Goal: Book appointment/travel/reservation

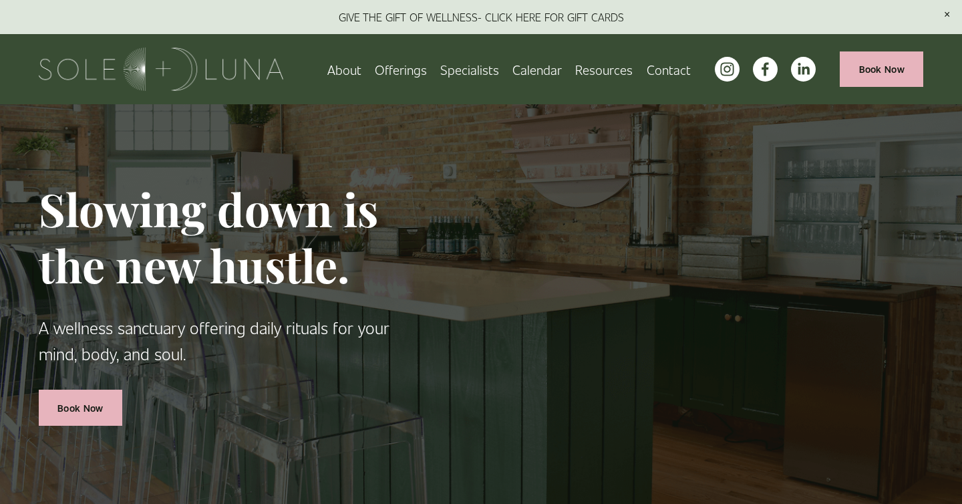
click at [0, 0] on span "Wellness Experiences" at bounding box center [0, 0] width 0 height 0
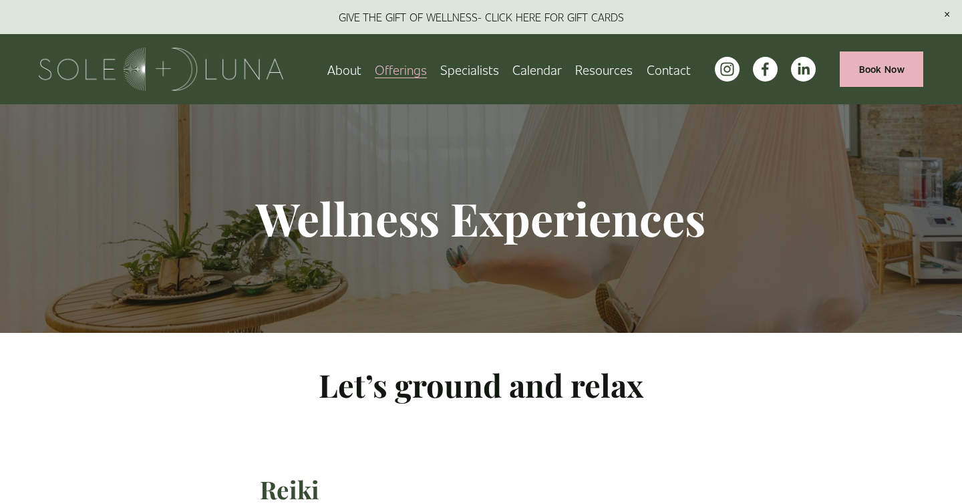
click at [0, 0] on span "Rituals" at bounding box center [0, 0] width 0 height 0
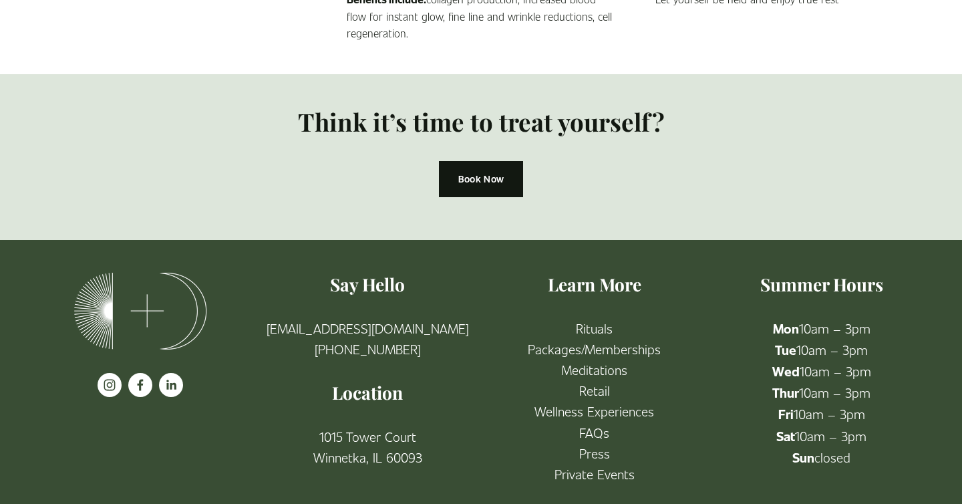
scroll to position [1336, 0]
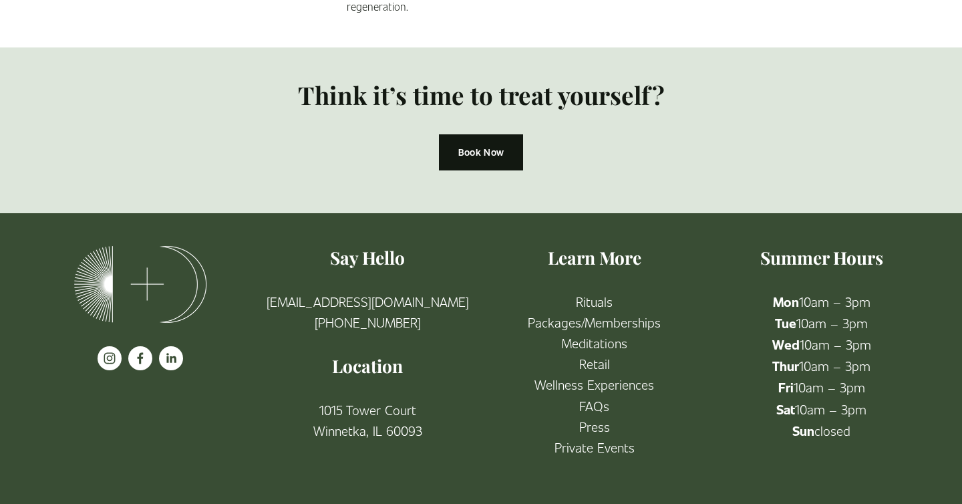
click at [114, 357] on use "instagram-unauth" at bounding box center [110, 358] width 24 height 24
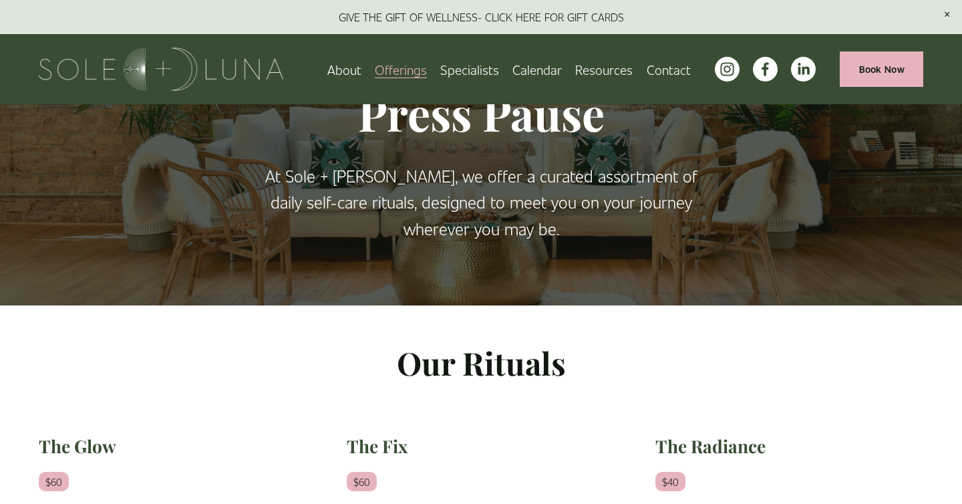
scroll to position [0, 0]
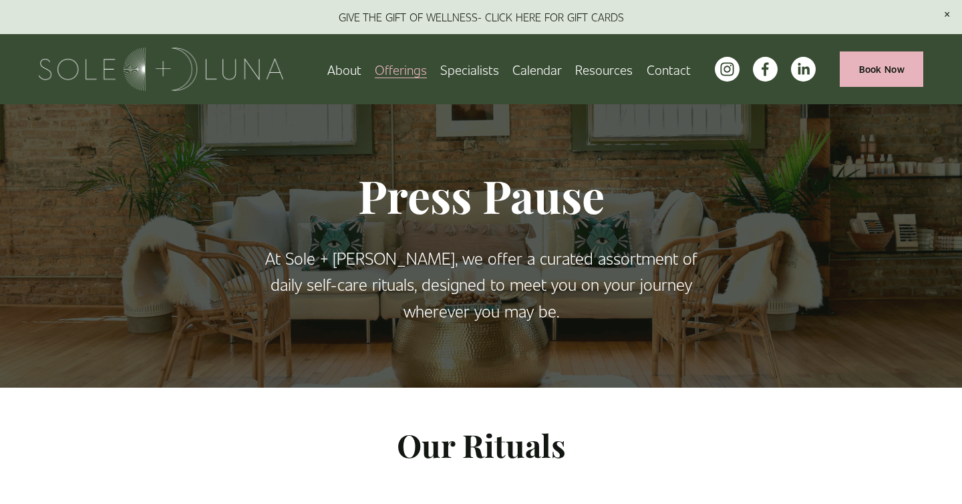
click at [0, 0] on span "Wellness Experiences" at bounding box center [0, 0] width 0 height 0
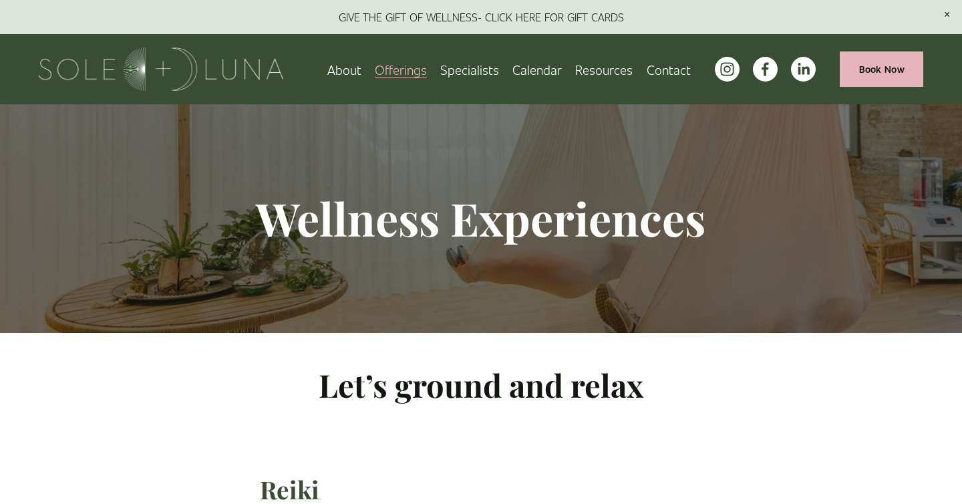
click at [475, 72] on link "Specialists" at bounding box center [469, 68] width 59 height 23
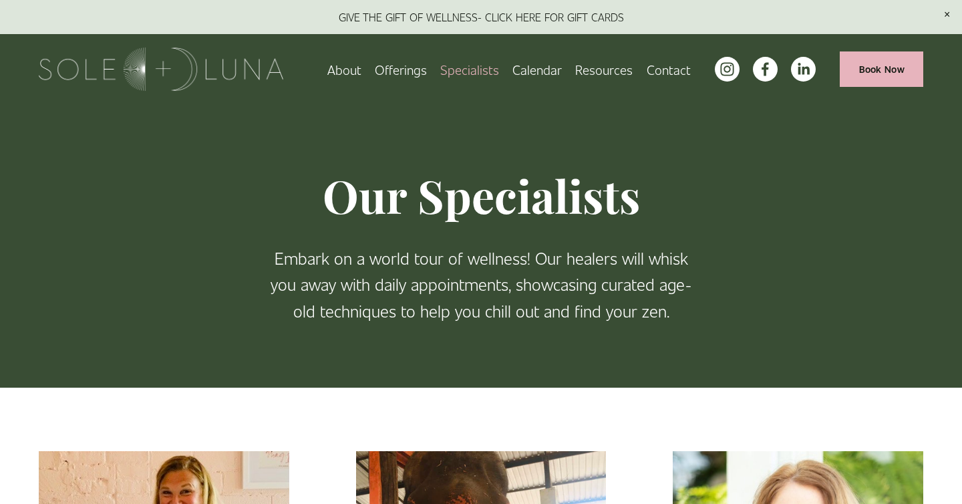
click at [889, 63] on link "Book Now" at bounding box center [881, 68] width 83 height 35
